Goal: Transaction & Acquisition: Purchase product/service

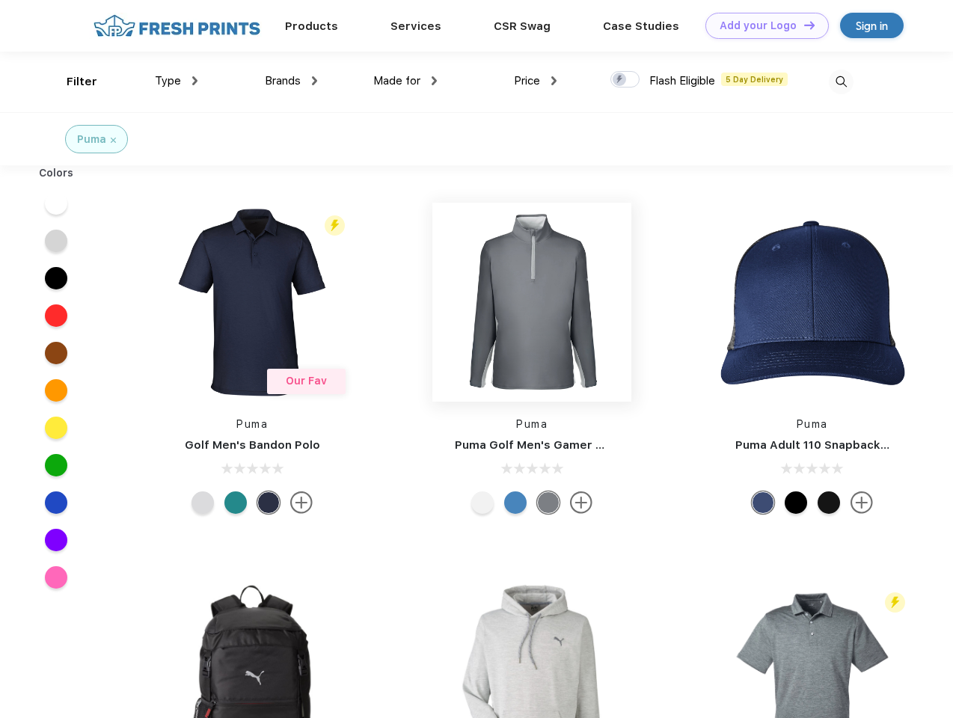
scroll to position [1, 0]
click at [761, 25] on link "Add your Logo Design Tool" at bounding box center [766, 26] width 123 height 26
click at [0, 0] on div "Design Tool" at bounding box center [0, 0] width 0 height 0
click at [802, 25] on link "Add your Logo Design Tool" at bounding box center [766, 26] width 123 height 26
click at [72, 82] on div "Filter" at bounding box center [82, 81] width 31 height 17
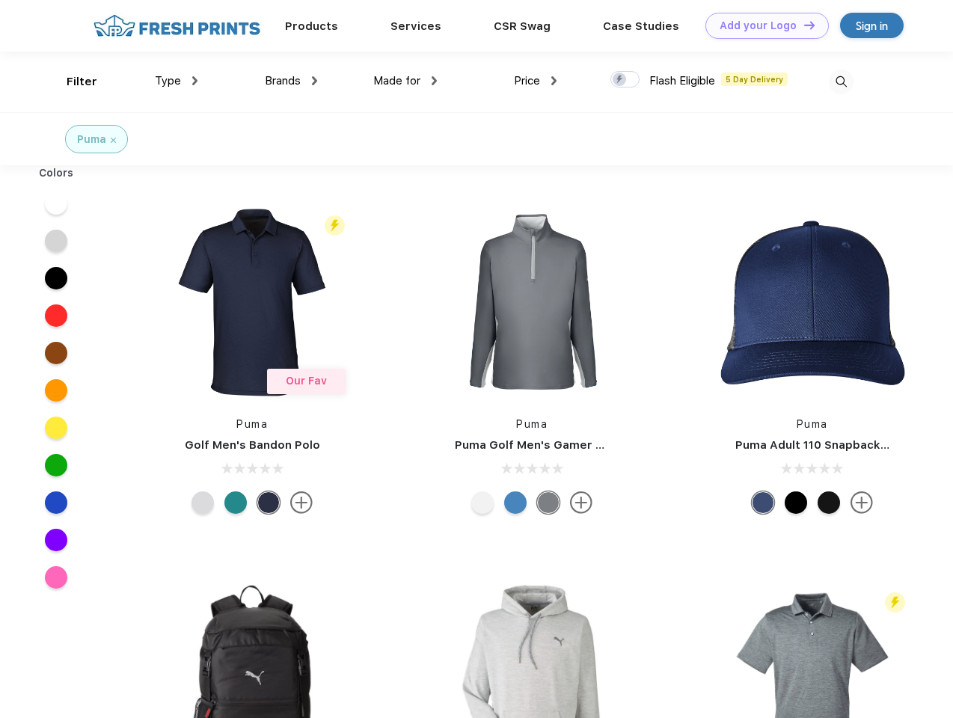
click at [176, 81] on span "Type" at bounding box center [168, 80] width 26 height 13
click at [291, 81] on span "Brands" at bounding box center [283, 80] width 36 height 13
click at [405, 81] on span "Made for" at bounding box center [396, 80] width 47 height 13
click at [535, 81] on span "Price" at bounding box center [527, 80] width 26 height 13
click at [625, 80] on div at bounding box center [624, 79] width 29 height 16
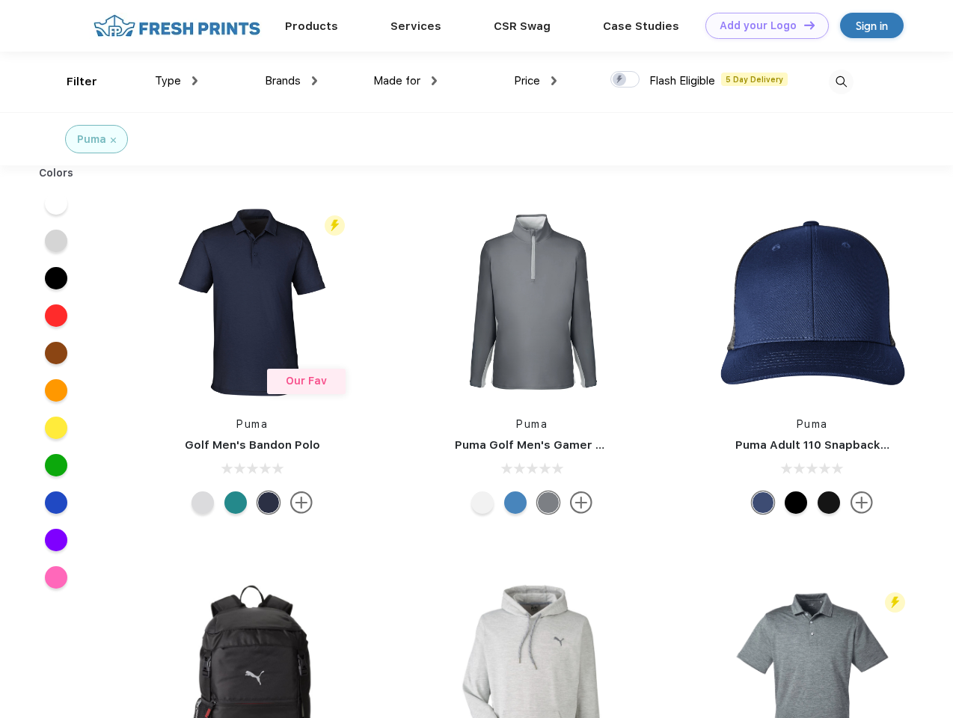
click at [620, 80] on input "checkbox" at bounding box center [615, 75] width 10 height 10
click at [840, 82] on img at bounding box center [841, 82] width 25 height 25
